Goal: Task Accomplishment & Management: Manage account settings

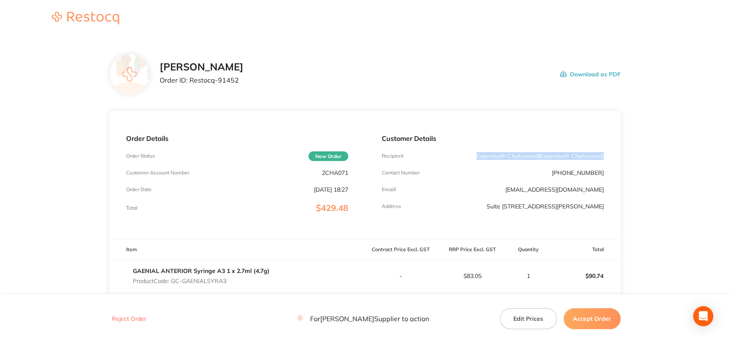
drag, startPoint x: 471, startPoint y: 153, endPoint x: 612, endPoint y: 158, distance: 141.3
click at [612, 158] on div "Customer Details Recipient Experteeth Chatswood ( Experteeth Chatswood ) Contac…" at bounding box center [493, 175] width 256 height 128
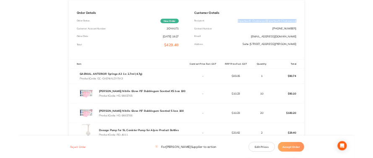
scroll to position [126, 0]
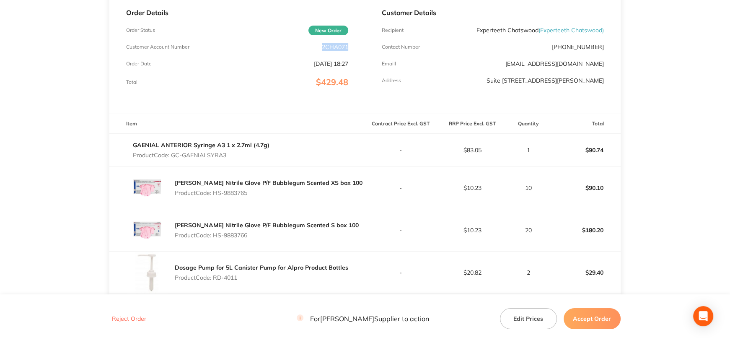
drag, startPoint x: 325, startPoint y: 47, endPoint x: 389, endPoint y: 67, distance: 67.8
click at [350, 47] on div "Order Details Order Status New Order Customer Account Number 2CHA071 Order Date…" at bounding box center [237, 49] width 256 height 128
copy p "2CHA071"
drag, startPoint x: 459, startPoint y: 81, endPoint x: 445, endPoint y: 69, distance: 18.7
click at [592, 79] on p "Suite [STREET_ADDRESS][PERSON_NAME]" at bounding box center [545, 80] width 117 height 7
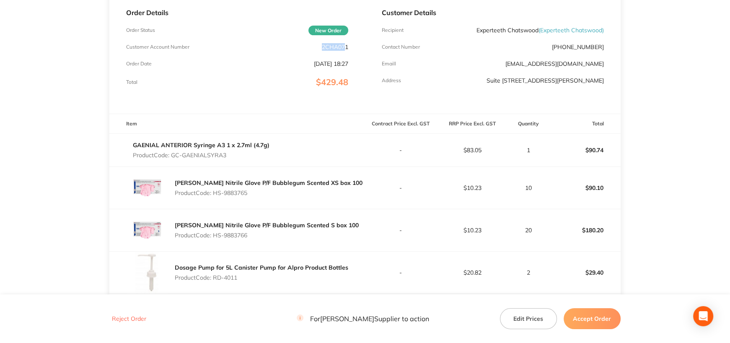
drag, startPoint x: 320, startPoint y: 44, endPoint x: 344, endPoint y: 46, distance: 23.5
click at [344, 46] on div "Customer Account Number 2CHA071" at bounding box center [237, 47] width 222 height 7
drag, startPoint x: 460, startPoint y: 79, endPoint x: 588, endPoint y: 77, distance: 127.9
click at [588, 77] on p "Suite [STREET_ADDRESS][PERSON_NAME]" at bounding box center [545, 80] width 117 height 7
click at [583, 90] on div "Customer Details Recipient Experteeth Chatswood ( Experteeth Chatswood ) Contac…" at bounding box center [493, 49] width 256 height 128
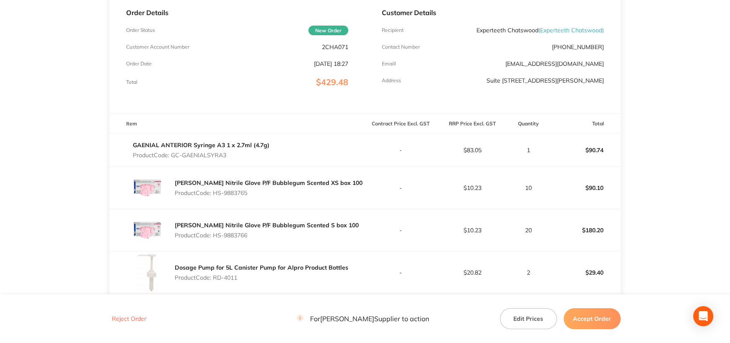
drag, startPoint x: 215, startPoint y: 192, endPoint x: 264, endPoint y: 205, distance: 51.0
click at [261, 194] on p "Product Code: HS-9883765" at bounding box center [269, 192] width 188 height 7
drag, startPoint x: 238, startPoint y: 192, endPoint x: 244, endPoint y: 195, distance: 7.2
drag, startPoint x: 216, startPoint y: 171, endPoint x: 184, endPoint y: 163, distance: 32.7
click at [216, 171] on div "Henry Schein Nitrile Glove P/F Bubblegum Scented XS box 100 Product Code: HS-98…" at bounding box center [237, 188] width 256 height 42
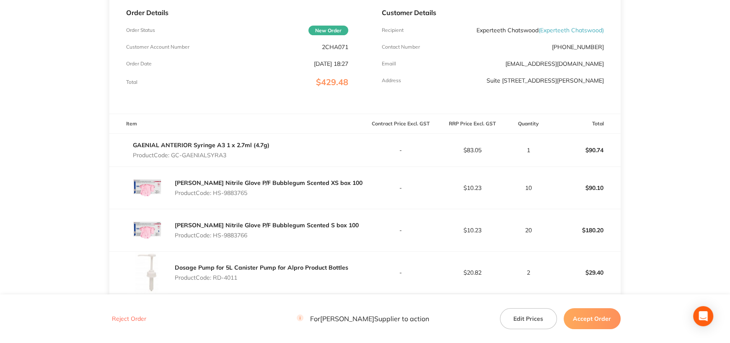
drag, startPoint x: 172, startPoint y: 153, endPoint x: 235, endPoint y: 154, distance: 62.9
click at [235, 154] on p "Product Code: GC-GAENIALSYRA3" at bounding box center [201, 155] width 137 height 7
copy p "GC-GAENIALSYRA3"
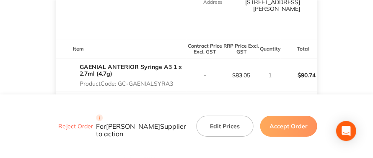
scroll to position [252, 0]
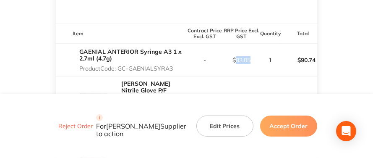
drag, startPoint x: 235, startPoint y: 51, endPoint x: 251, endPoint y: 52, distance: 16.4
click at [251, 57] on p "$83.05" at bounding box center [241, 60] width 36 height 7
click at [305, 67] on td "$90.74" at bounding box center [298, 59] width 36 height 33
drag, startPoint x: 8, startPoint y: 49, endPoint x: 40, endPoint y: 54, distance: 32.6
click at [8, 49] on main "Henry Schein Halas Order ID: Restocq- 91452 Download as PDF Order Details Order…" at bounding box center [186, 81] width 373 height 591
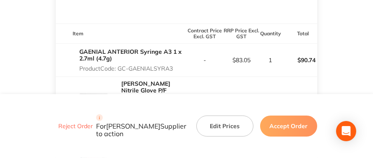
drag, startPoint x: 10, startPoint y: 49, endPoint x: -83, endPoint y: 49, distance: 93.9
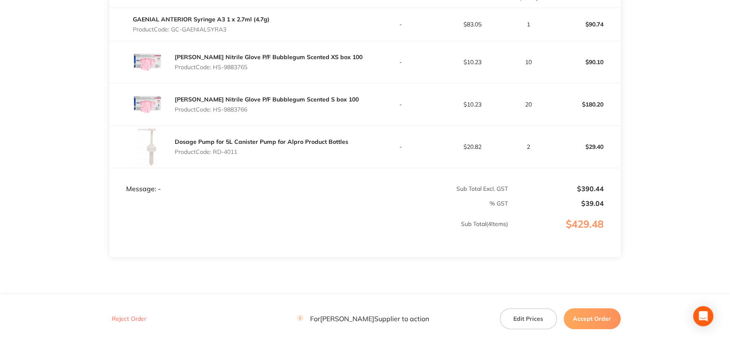
drag, startPoint x: 214, startPoint y: 66, endPoint x: 261, endPoint y: 67, distance: 47.0
click at [261, 67] on p "Product Code: HS-9883765" at bounding box center [269, 67] width 188 height 7
copy p "HS-9883765"
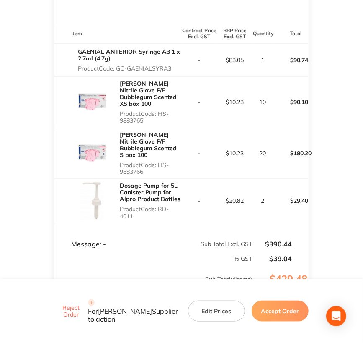
click at [339, 330] on footer "Reject Order For Henry Schein Halas Supplier to action Edit Prices Accept Order" at bounding box center [181, 311] width 363 height 64
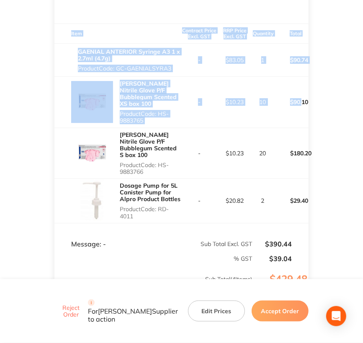
drag, startPoint x: 304, startPoint y: 96, endPoint x: 314, endPoint y: 96, distance: 9.7
click at [314, 96] on main "Henry Schein Halas Order ID: Restocq- 91452 Download as PDF Order Details Order…" at bounding box center [181, 82] width 363 height 593
click at [325, 116] on main "Henry Schein Halas Order ID: Restocq- 91452 Download as PDF Order Details Order…" at bounding box center [181, 82] width 363 height 593
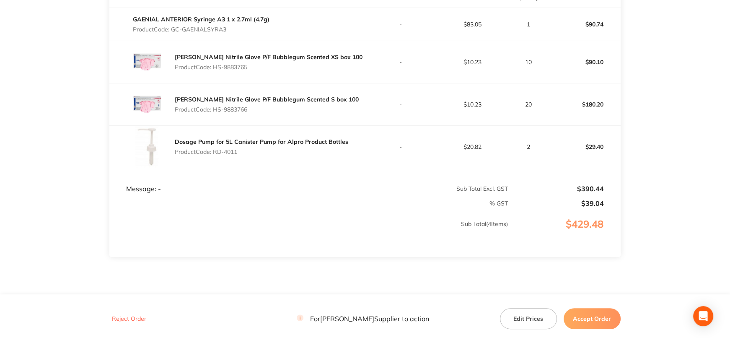
drag, startPoint x: 215, startPoint y: 107, endPoint x: 252, endPoint y: 109, distance: 37.3
click at [252, 109] on p "Product Code: HS-9883766" at bounding box center [267, 109] width 184 height 7
copy p "HS-9883766"
drag, startPoint x: 214, startPoint y: 151, endPoint x: 254, endPoint y: 157, distance: 39.8
click at [246, 154] on div "Dosage Pump for 5L Canister Pump for Alpro Product Bottles Product Code: RD-4011" at bounding box center [262, 146] width 174 height 23
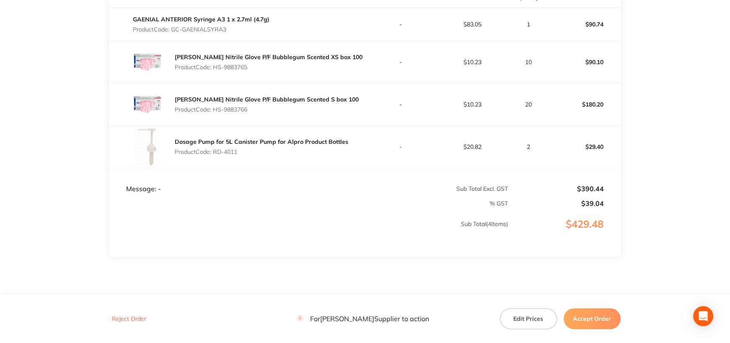
copy p "RD-4011"
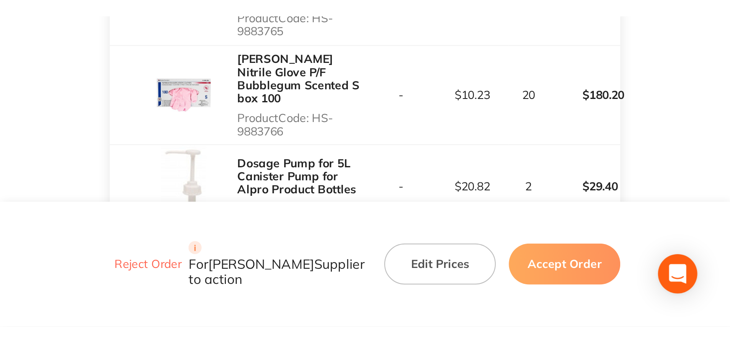
scroll to position [280, 0]
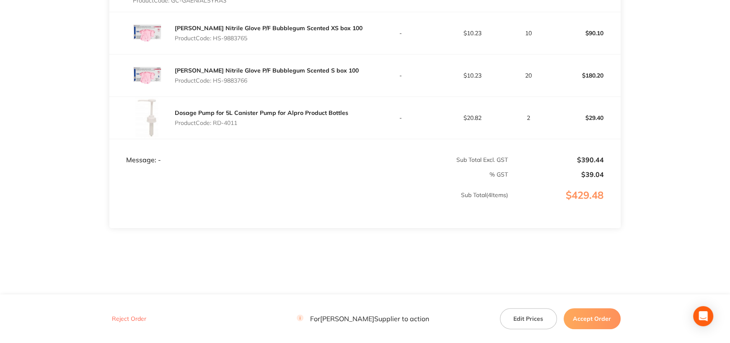
click at [604, 321] on button "Accept Order" at bounding box center [592, 318] width 57 height 21
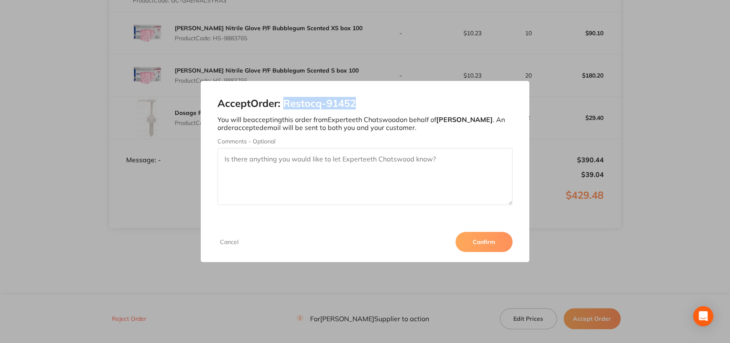
drag, startPoint x: 287, startPoint y: 102, endPoint x: 378, endPoint y: 106, distance: 91.0
click at [379, 103] on h2 "Accept Order: Restocq- 91452" at bounding box center [365, 104] width 295 height 12
copy h2 "Restocq- 91452"
click at [486, 242] on button "Confirm" at bounding box center [484, 242] width 57 height 20
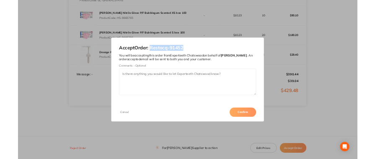
scroll to position [280, 0]
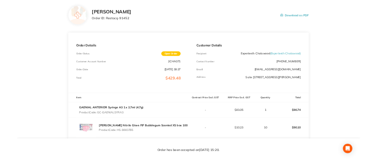
scroll to position [84, 0]
